Goal: Contribute content: Contribute content

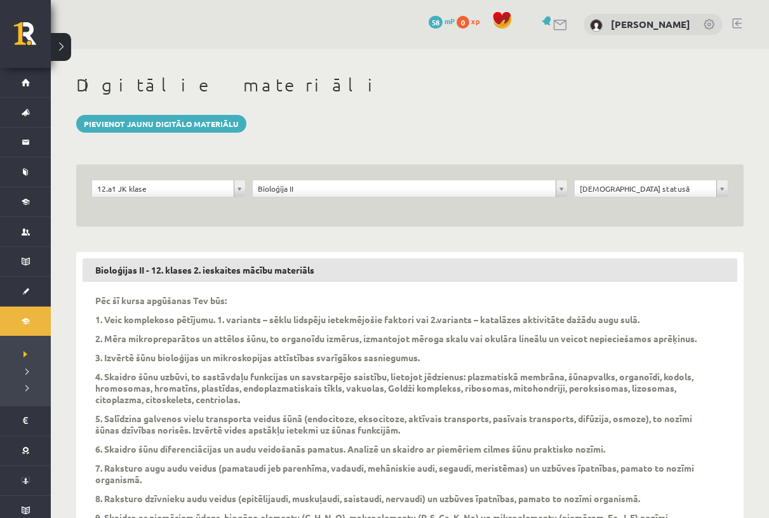
scroll to position [1498, 0]
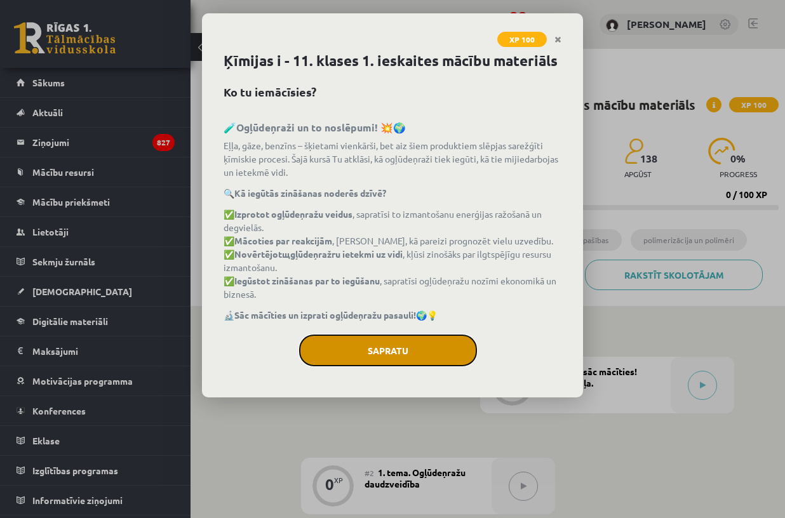
click at [408, 346] on button "Sapratu" at bounding box center [388, 351] width 178 height 32
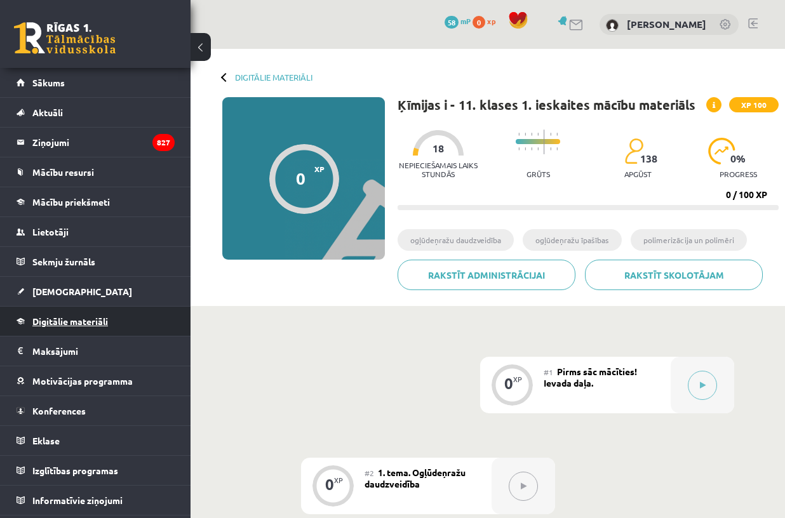
click at [67, 327] on link "Digitālie materiāli" at bounding box center [96, 321] width 158 height 29
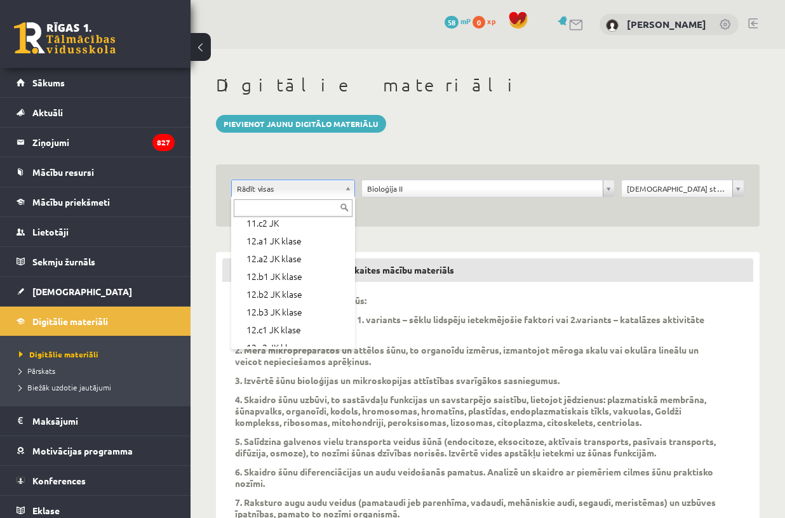
scroll to position [415, 0]
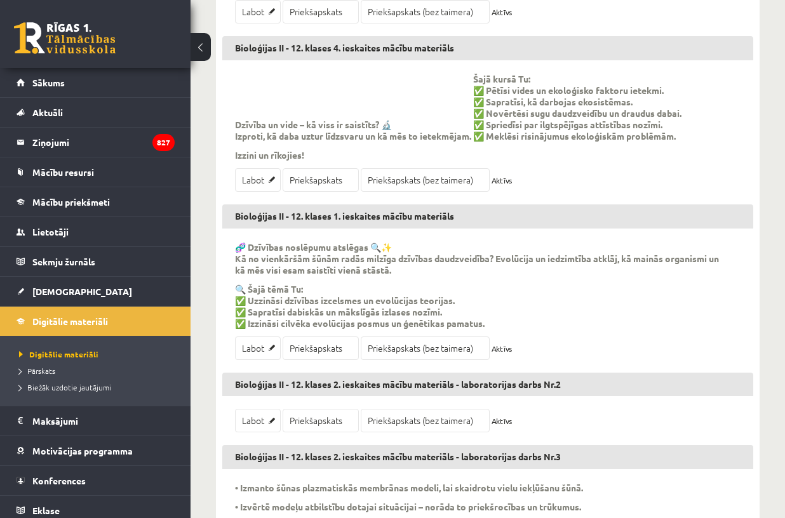
scroll to position [1653, 0]
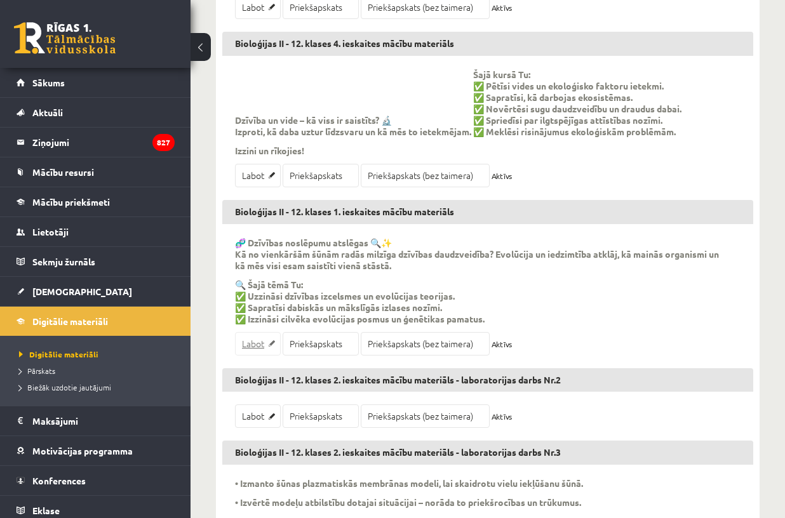
click at [255, 348] on link "Labot" at bounding box center [258, 343] width 46 height 23
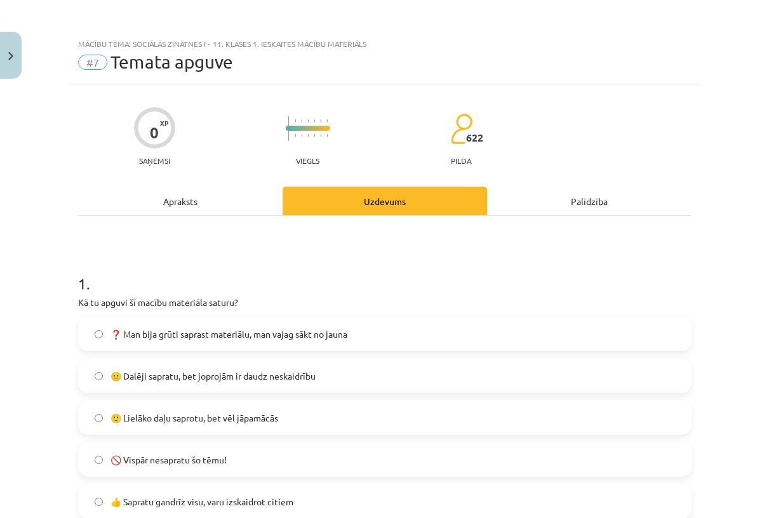
scroll to position [1, 0]
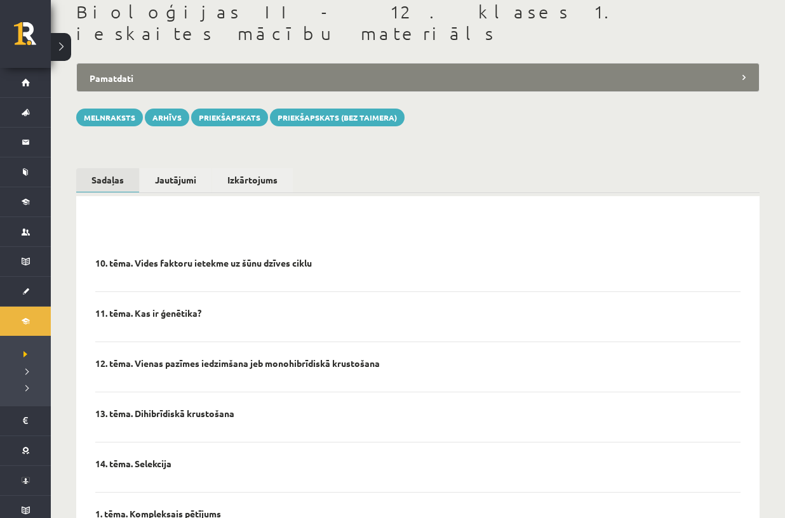
scroll to position [74, 0]
click at [102, 108] on button "Melnraksts" at bounding box center [109, 117] width 67 height 18
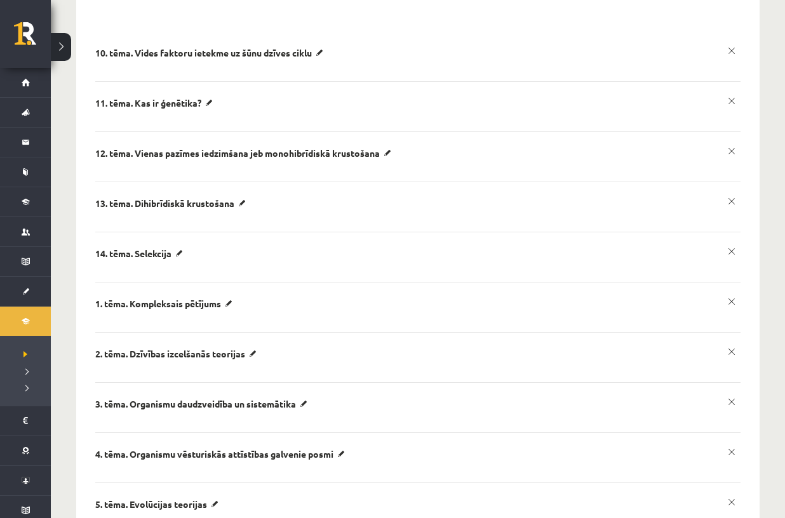
scroll to position [328, 0]
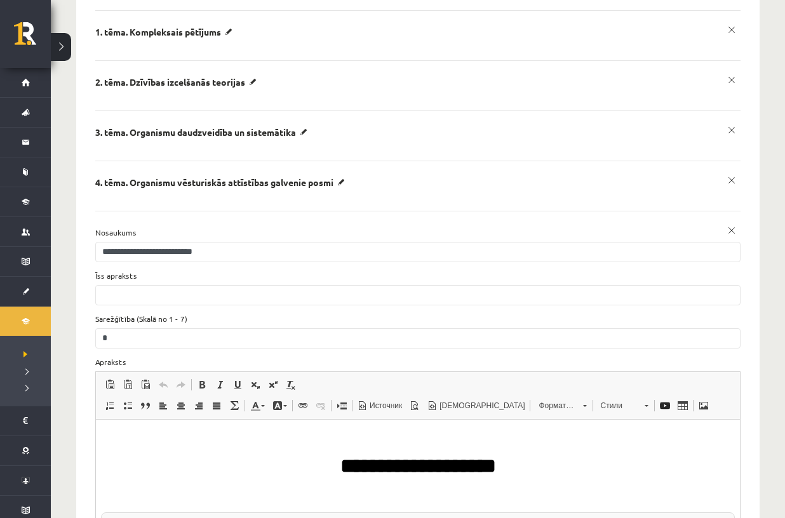
scroll to position [0, 0]
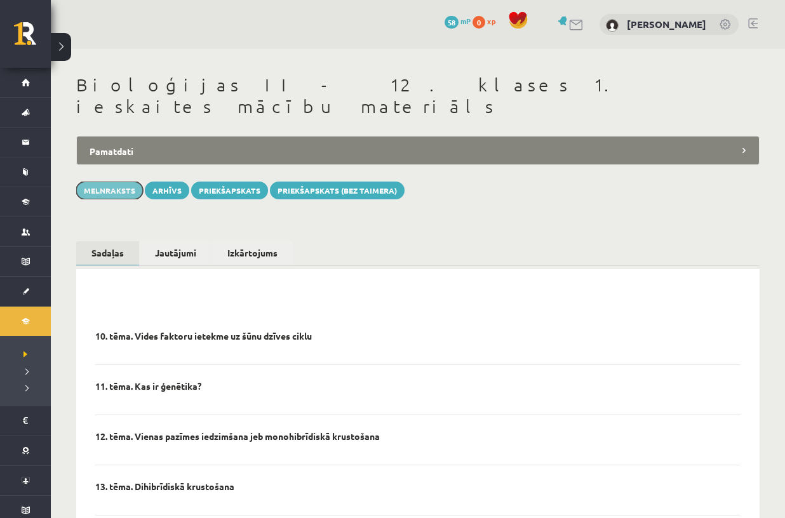
click at [109, 182] on button "Melnraksts" at bounding box center [109, 191] width 67 height 18
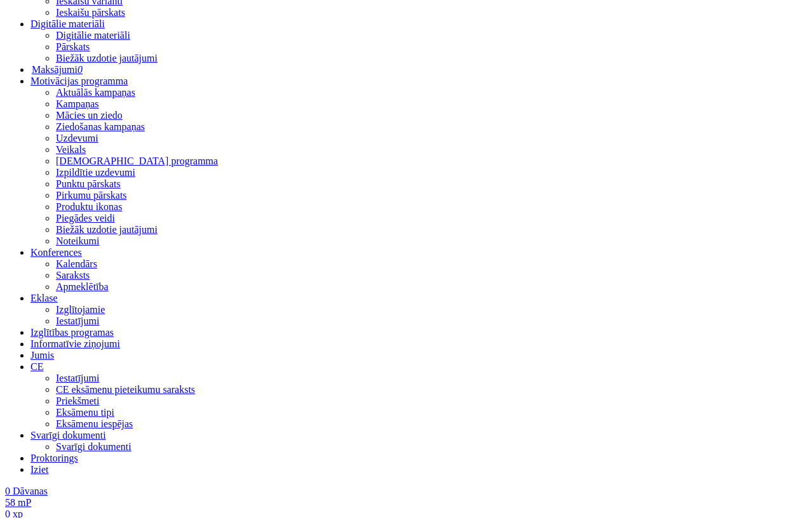
scroll to position [546, 0]
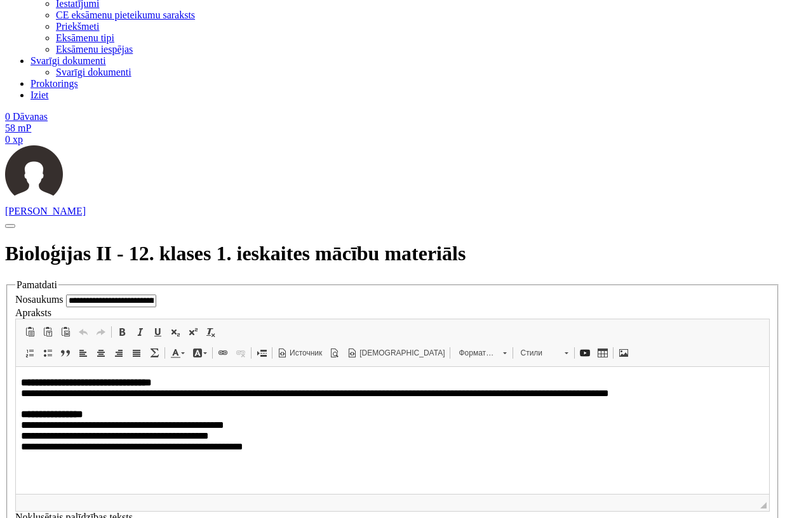
drag, startPoint x: 76, startPoint y: 12505, endPoint x: 34, endPoint y: 12752, distance: 251.2
drag, startPoint x: 107, startPoint y: 12718, endPoint x: 62, endPoint y: 12675, distance: 62.0
click at [227, 250] on span "Вырезать" at bounding box center [230, 250] width 54 height 18
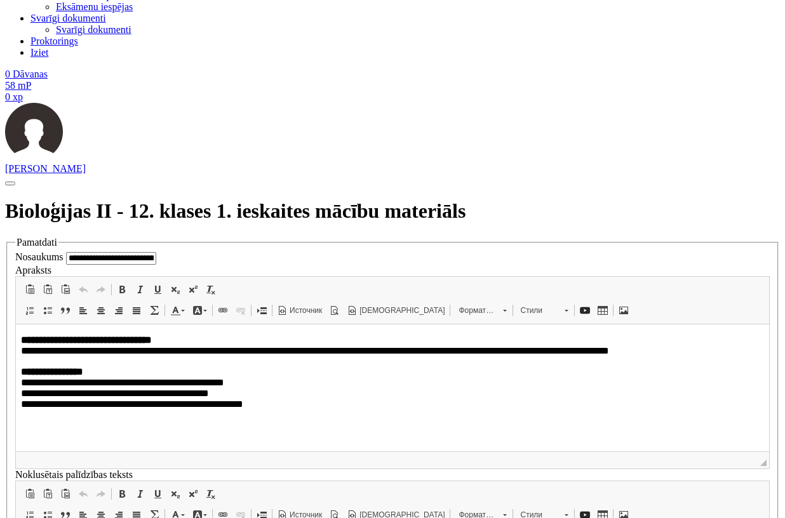
drag, startPoint x: 81, startPoint y: 12679, endPoint x: 37, endPoint y: 12594, distance: 96.6
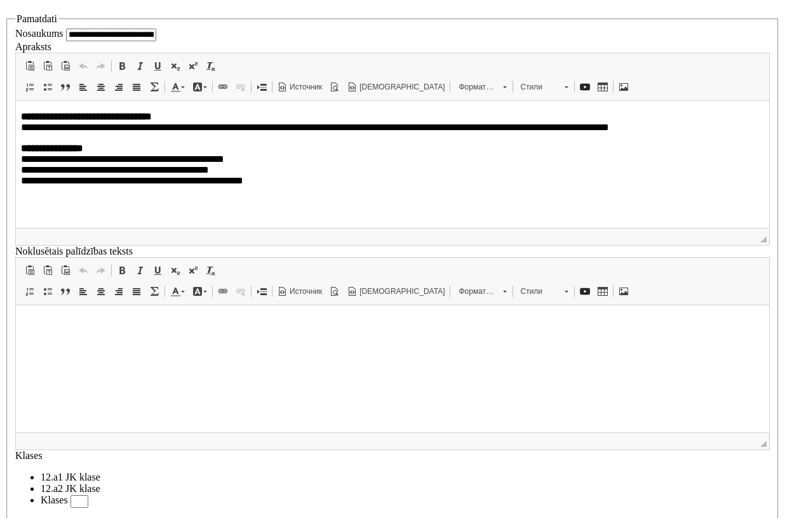
scroll to position [1164, 0]
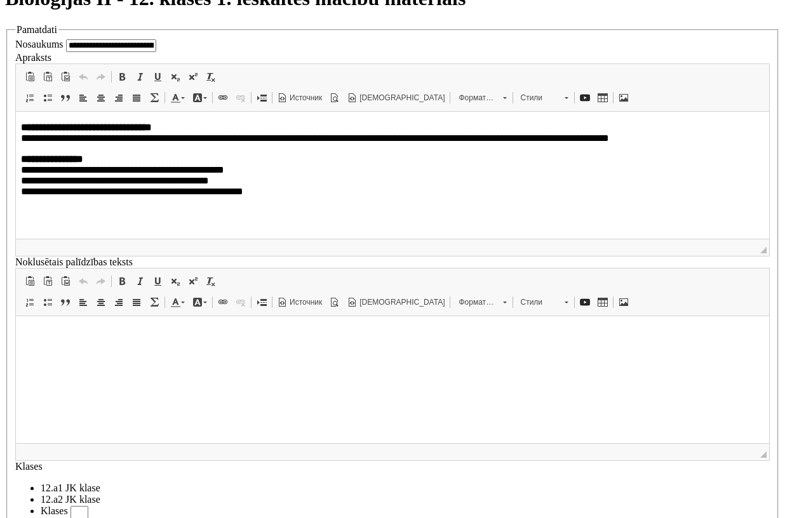
drag, startPoint x: 224, startPoint y: 13520, endPoint x: 305, endPoint y: 13522, distance: 80.7
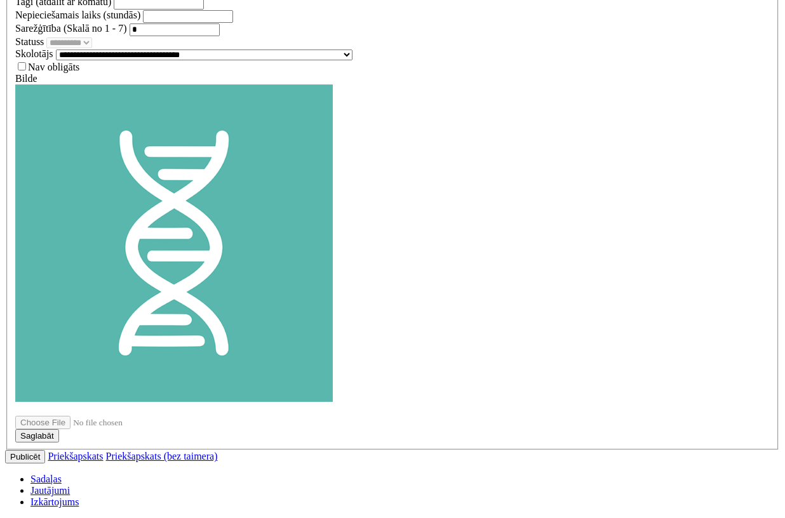
scroll to position [1760, 0]
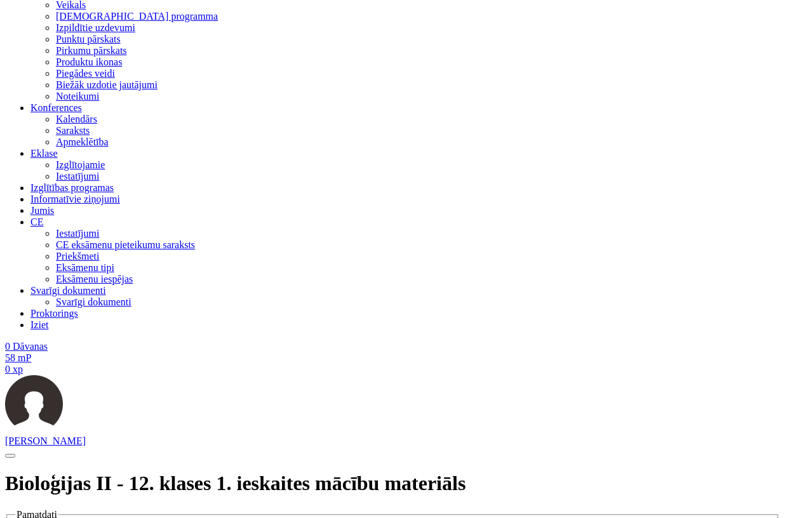
scroll to position [0, 0]
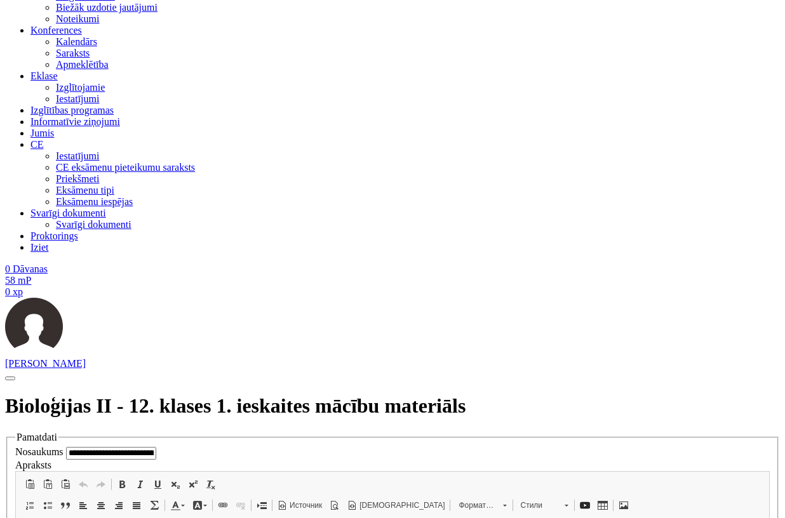
scroll to position [766, 0]
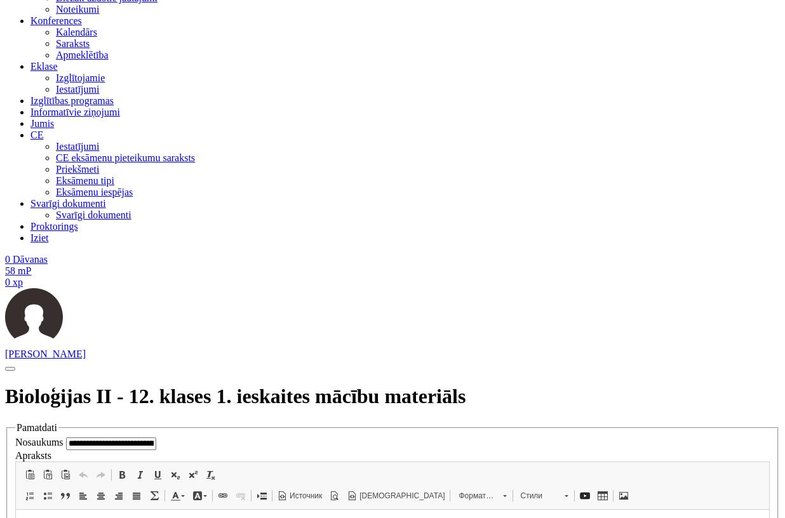
drag, startPoint x: 264, startPoint y: 13680, endPoint x: 575, endPoint y: 13674, distance: 311.9
drag, startPoint x: 192, startPoint y: 190, endPoint x: 557, endPoint y: 197, distance: 364.6
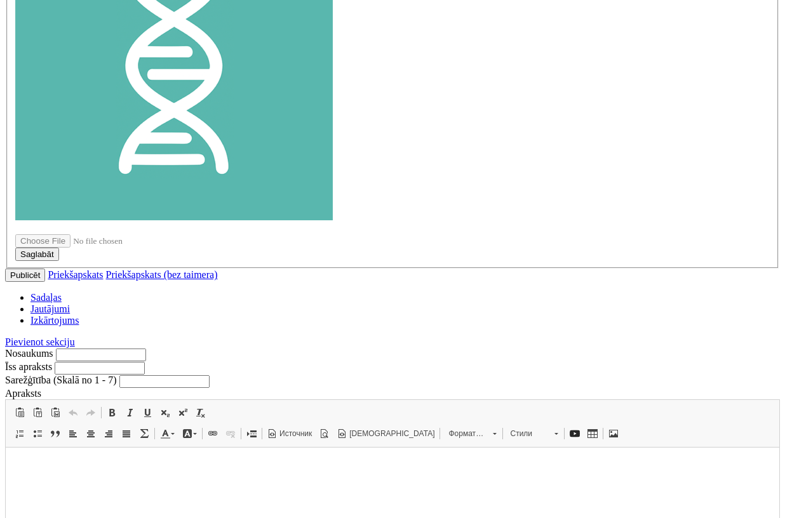
scroll to position [1938, 0]
type input "**********"
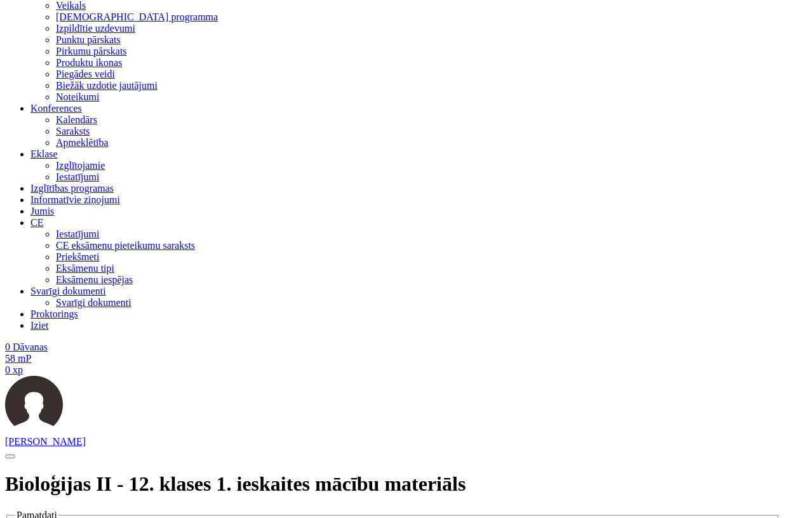
scroll to position [679, 0]
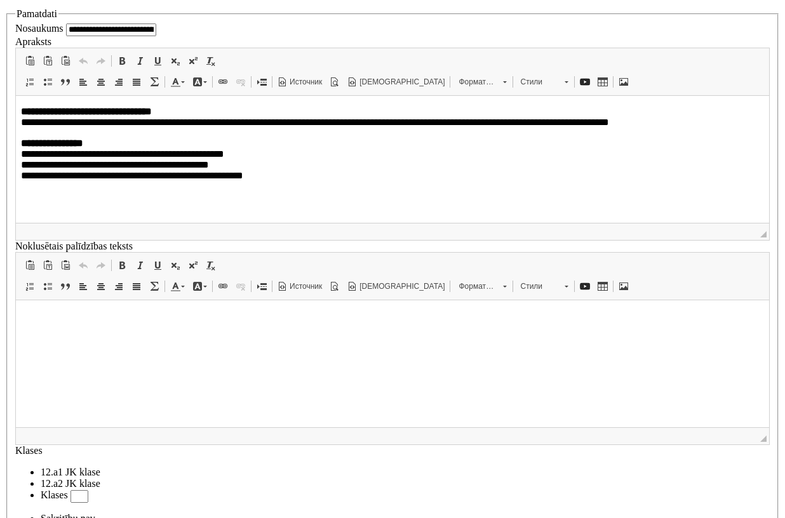
scroll to position [1205, 0]
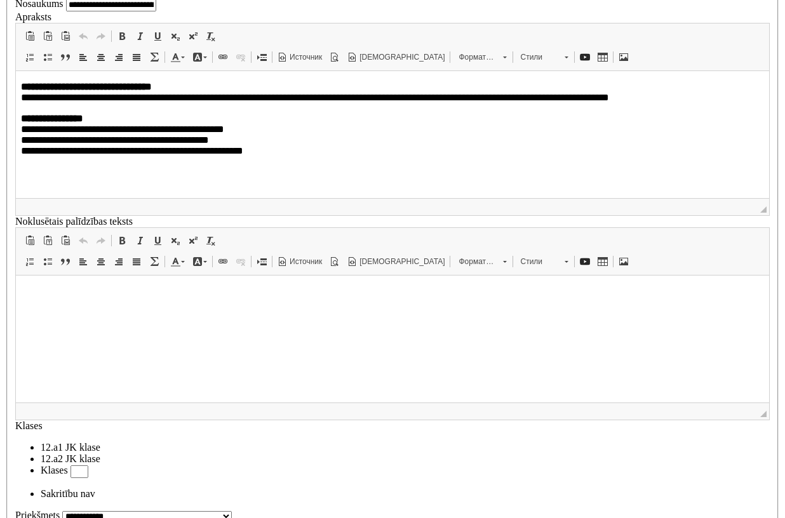
drag, startPoint x: 220, startPoint y: 15400, endPoint x: 318, endPoint y: 15405, distance: 97.9
drag, startPoint x: 304, startPoint y: 15406, endPoint x: 154, endPoint y: 15406, distance: 149.9
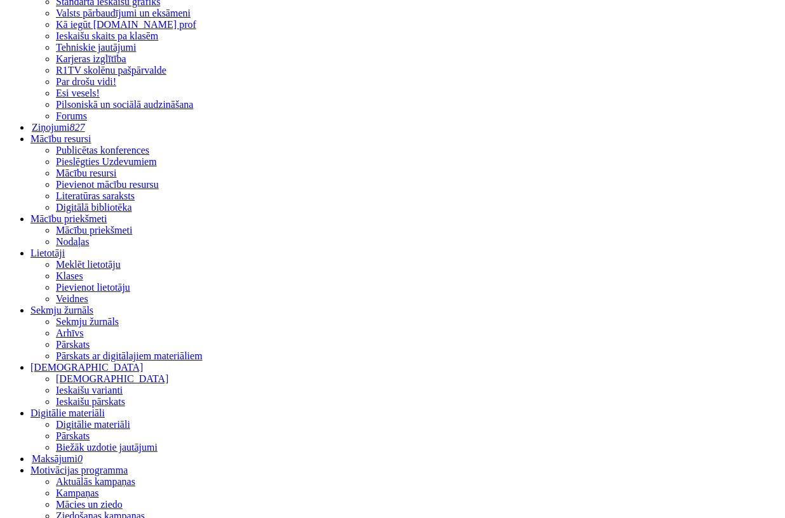
scroll to position [0, 0]
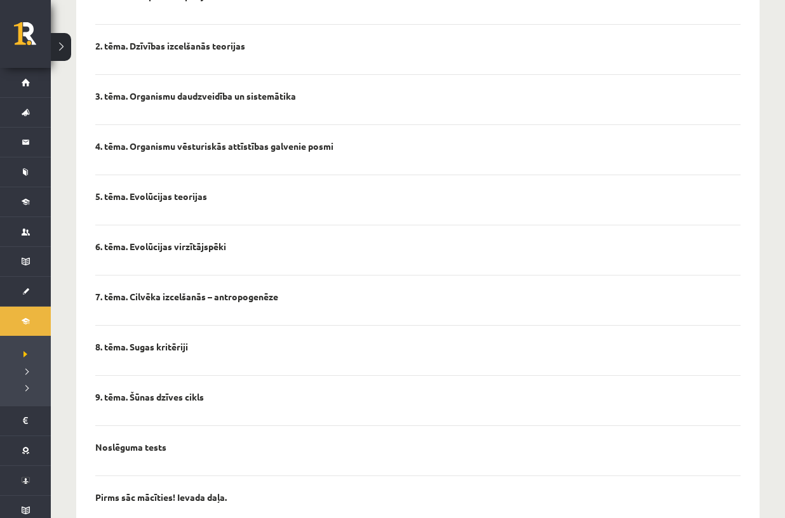
scroll to position [636, 0]
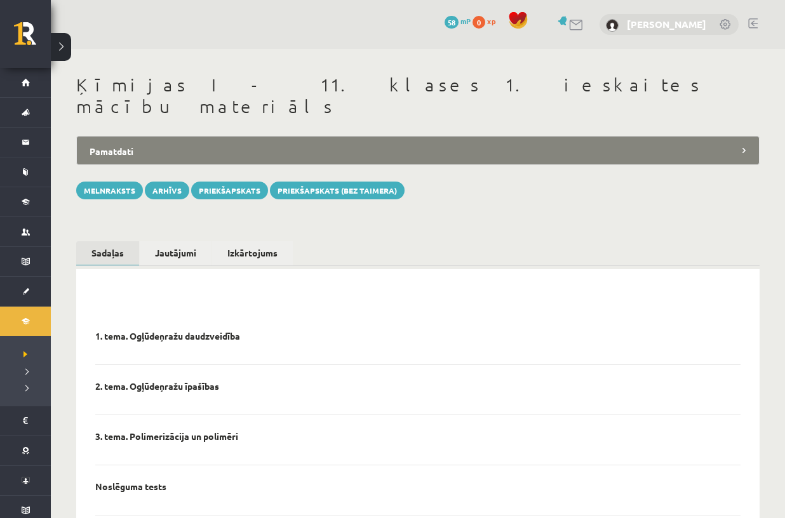
click at [673, 27] on link "[PERSON_NAME]" at bounding box center [666, 24] width 79 height 13
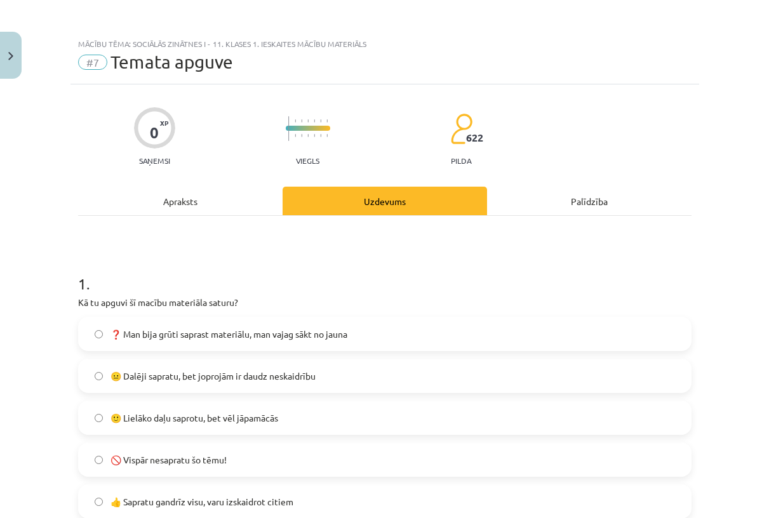
scroll to position [1, 0]
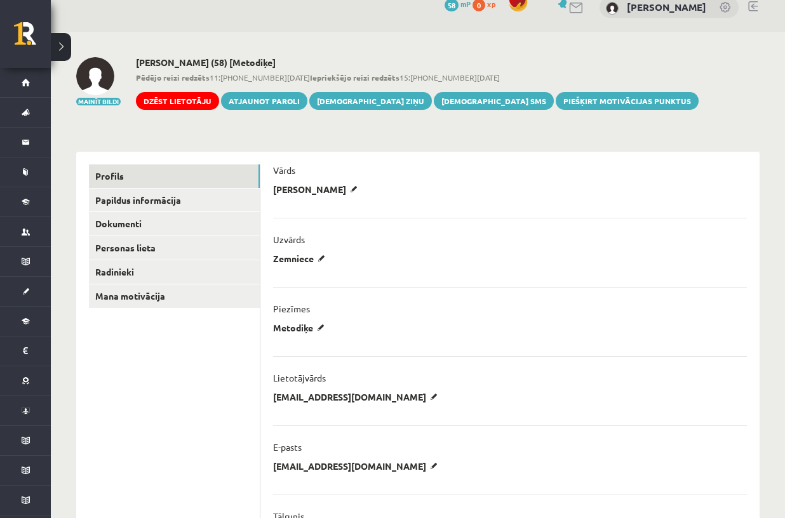
scroll to position [18, 0]
click at [725, 7] on link at bounding box center [726, 7] width 13 height 13
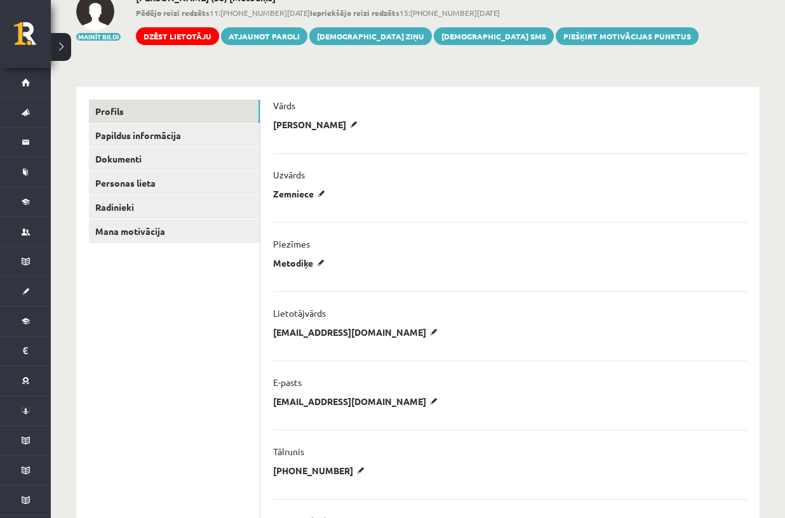
scroll to position [70, 0]
